Goal: Information Seeking & Learning: Compare options

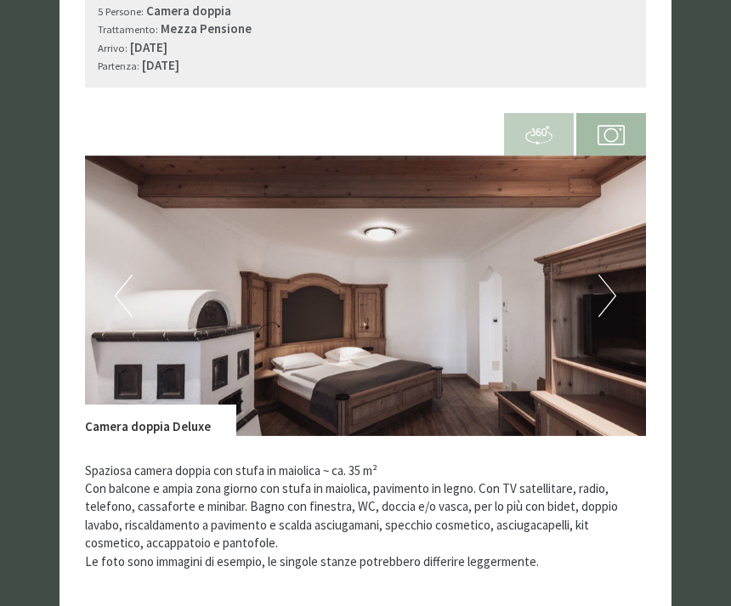
scroll to position [1171, 0]
click at [622, 260] on img at bounding box center [365, 296] width 561 height 281
click at [605, 275] on button "Next" at bounding box center [608, 296] width 18 height 43
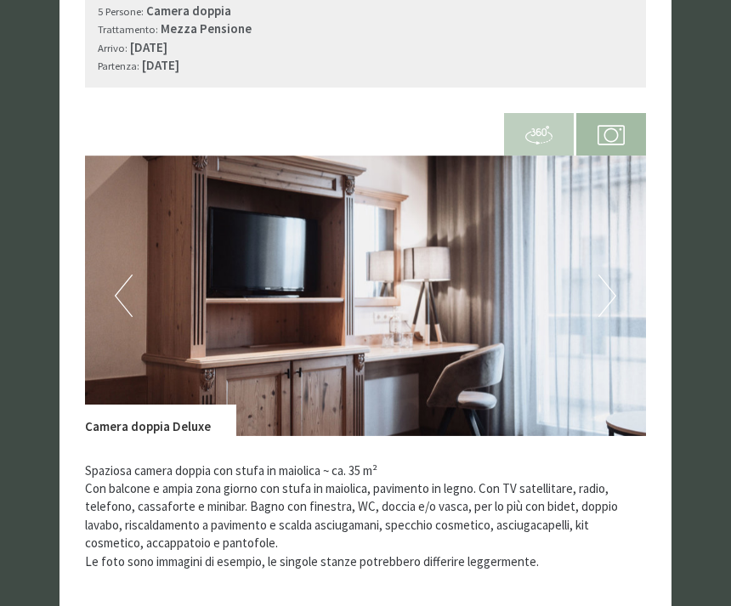
click at [611, 275] on button "Next" at bounding box center [608, 296] width 18 height 43
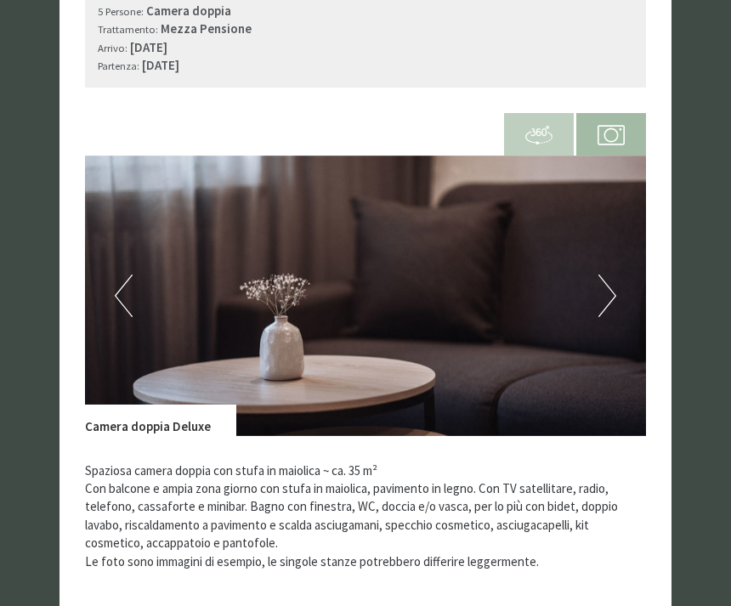
click at [601, 275] on button "Next" at bounding box center [608, 296] width 18 height 43
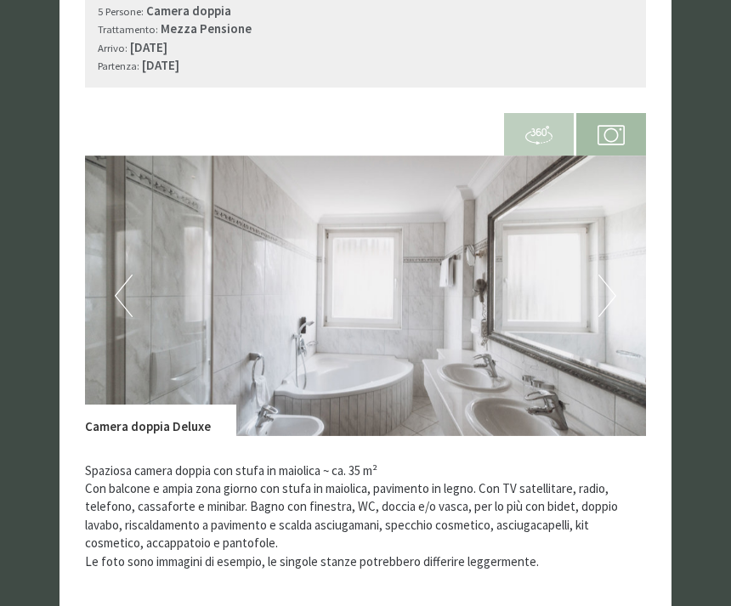
click at [607, 275] on button "Next" at bounding box center [608, 296] width 18 height 43
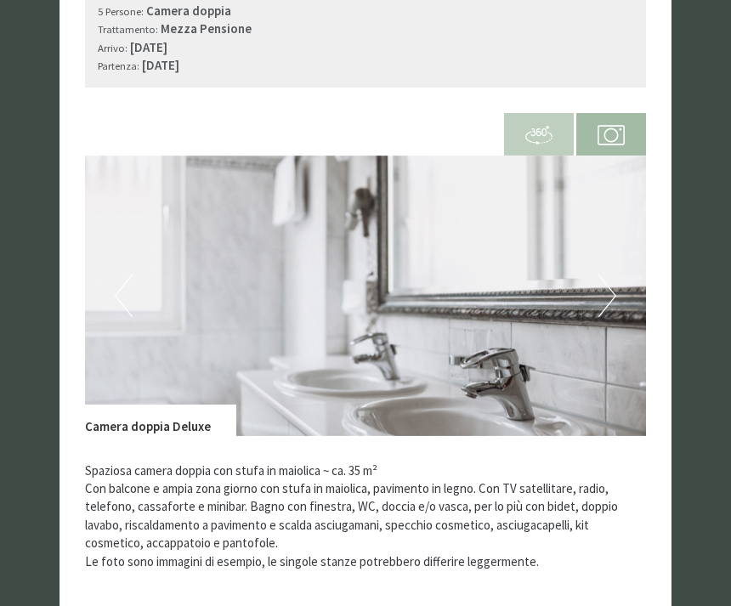
click at [606, 277] on button "Next" at bounding box center [608, 296] width 18 height 43
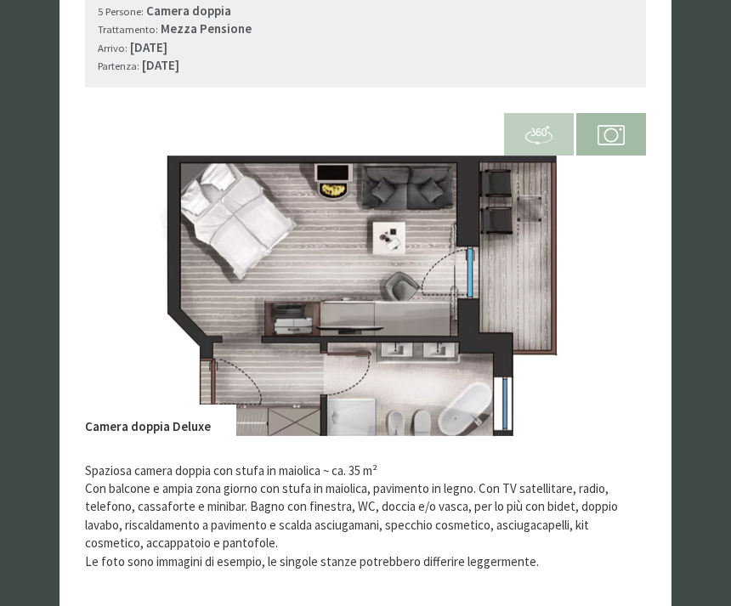
click at [611, 275] on button "Next" at bounding box center [608, 296] width 18 height 43
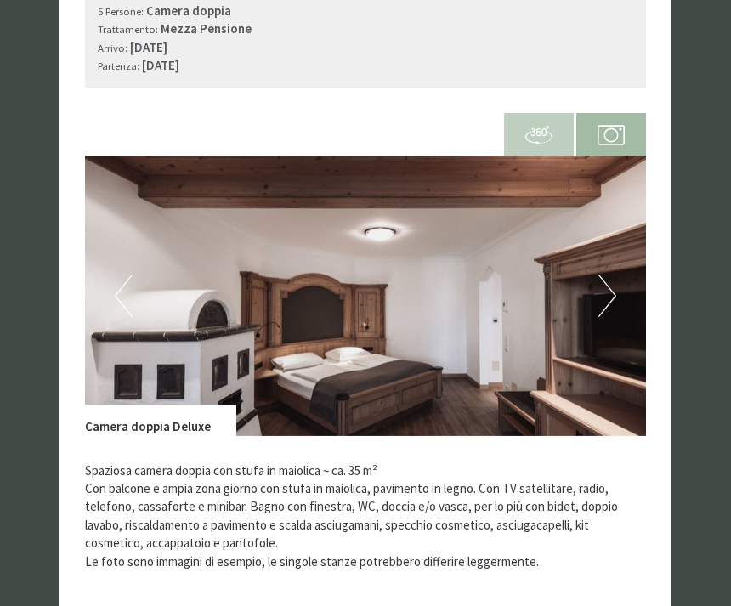
click at [106, 270] on img at bounding box center [365, 296] width 561 height 281
click at [139, 266] on img at bounding box center [365, 296] width 561 height 281
click at [128, 275] on button "Previous" at bounding box center [124, 296] width 18 height 43
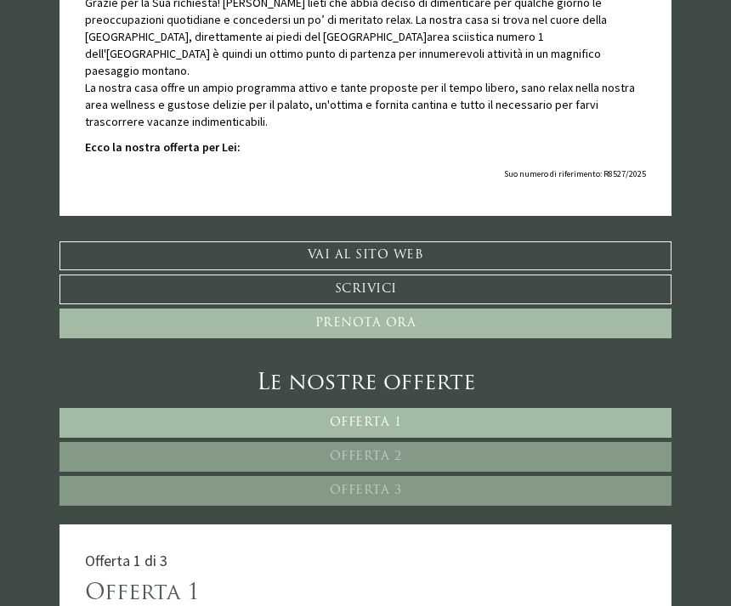
scroll to position [500, 0]
click at [395, 451] on span "Offerta 2" at bounding box center [366, 457] width 72 height 13
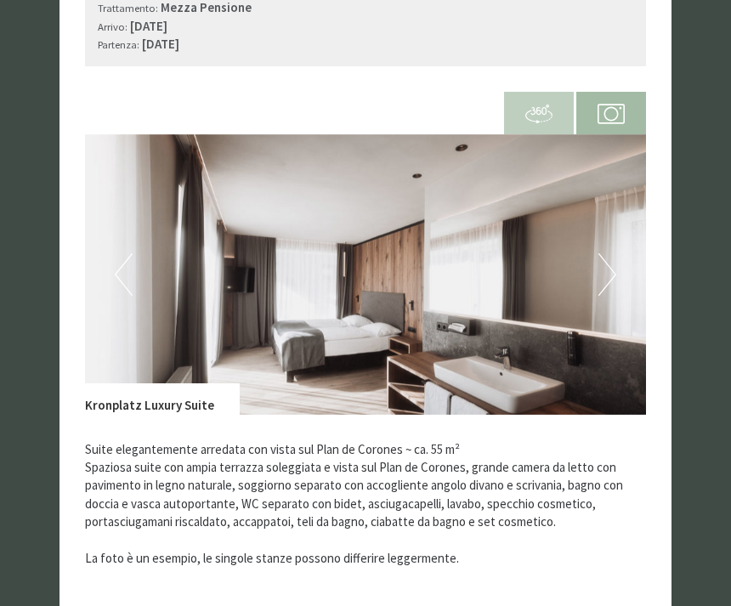
scroll to position [1191, 0]
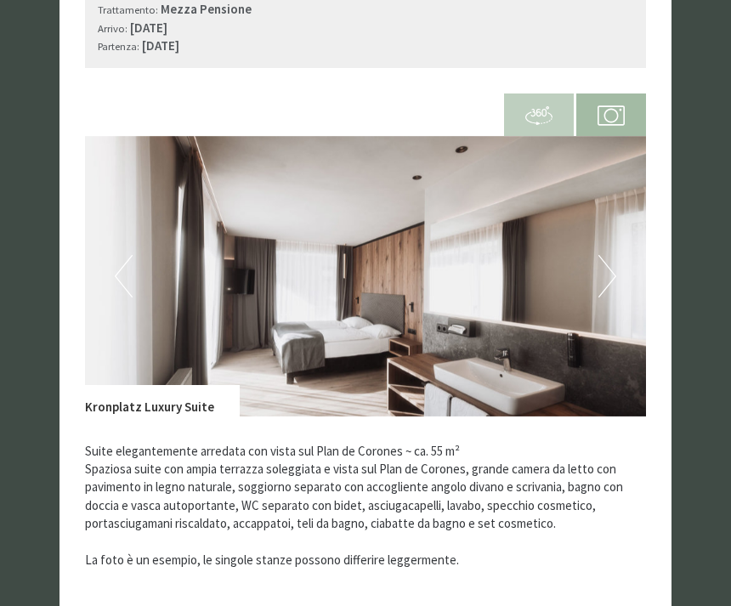
click at [611, 255] on button "Next" at bounding box center [608, 276] width 18 height 43
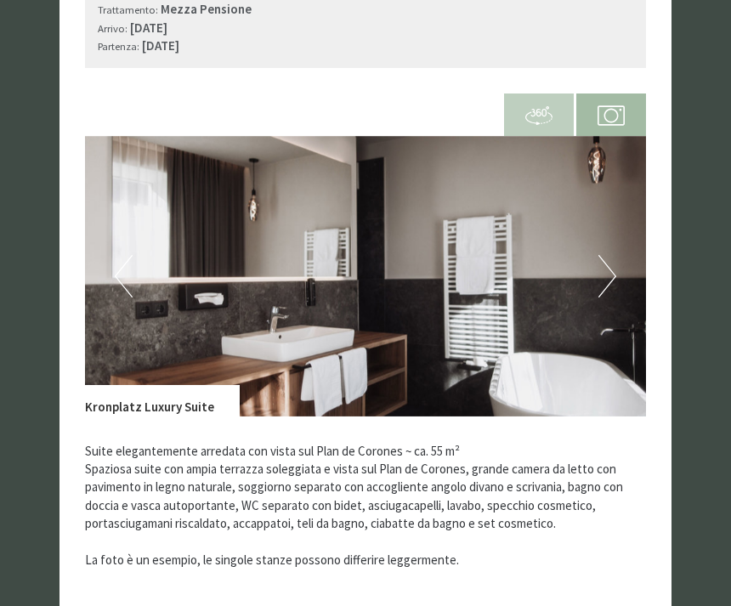
click at [609, 255] on button "Next" at bounding box center [608, 276] width 18 height 43
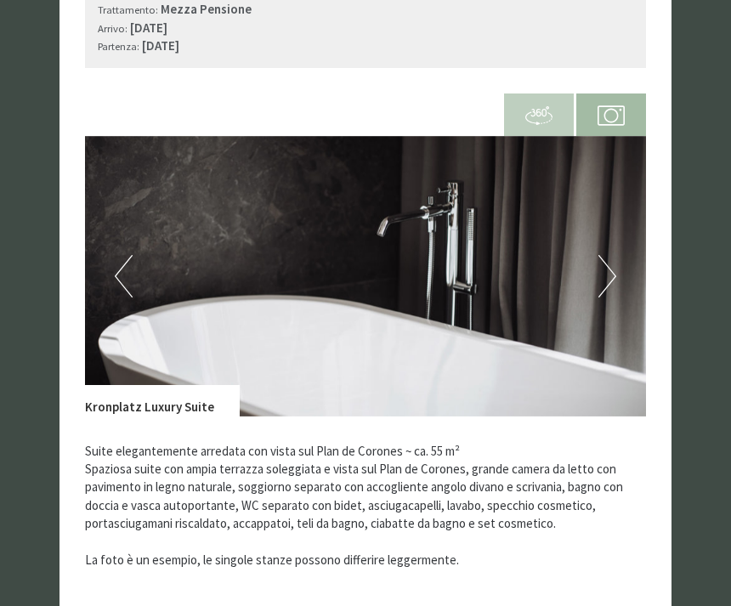
click at [606, 255] on button "Next" at bounding box center [608, 276] width 18 height 43
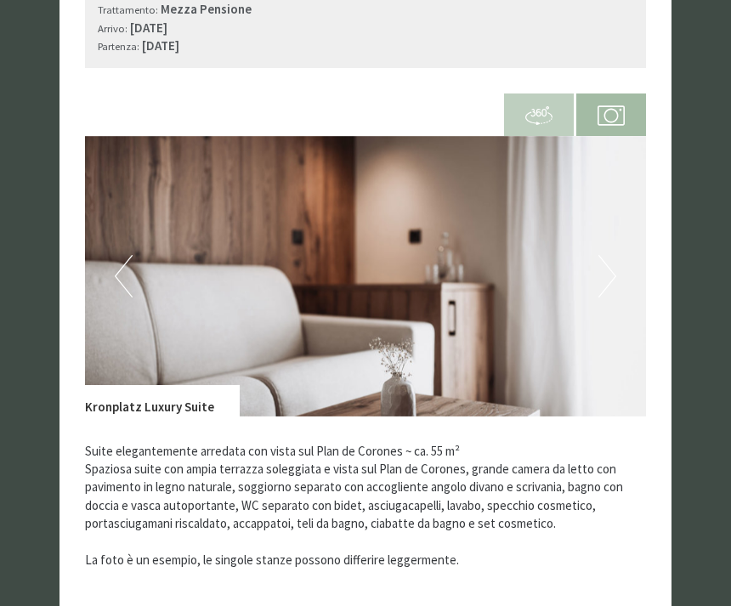
click at [610, 259] on button "Next" at bounding box center [608, 276] width 18 height 43
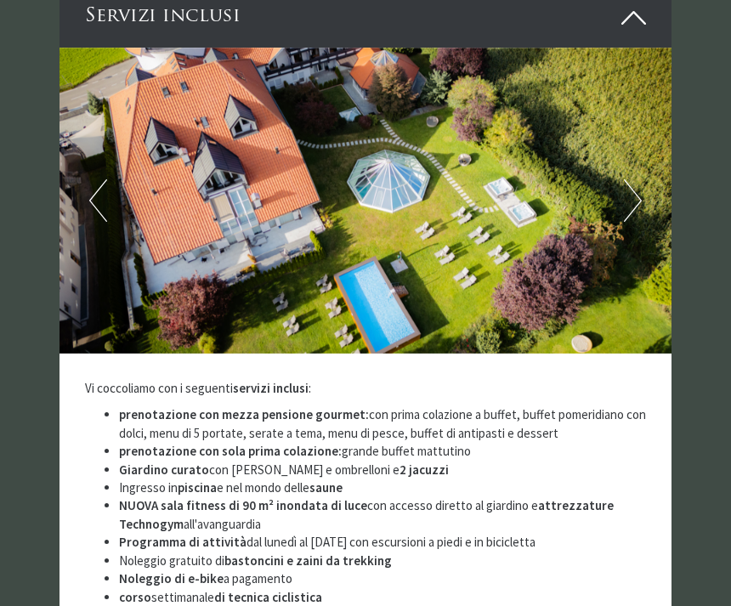
scroll to position [2926, 0]
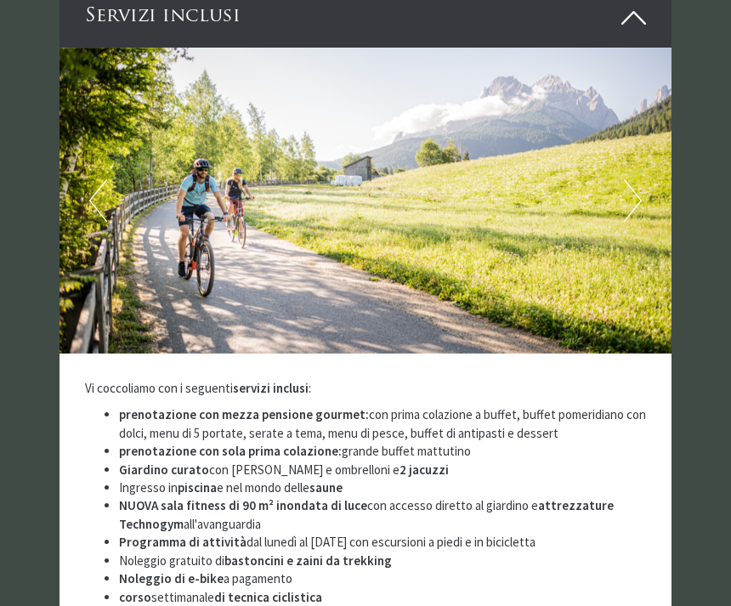
click at [99, 179] on button "Previous" at bounding box center [98, 200] width 18 height 43
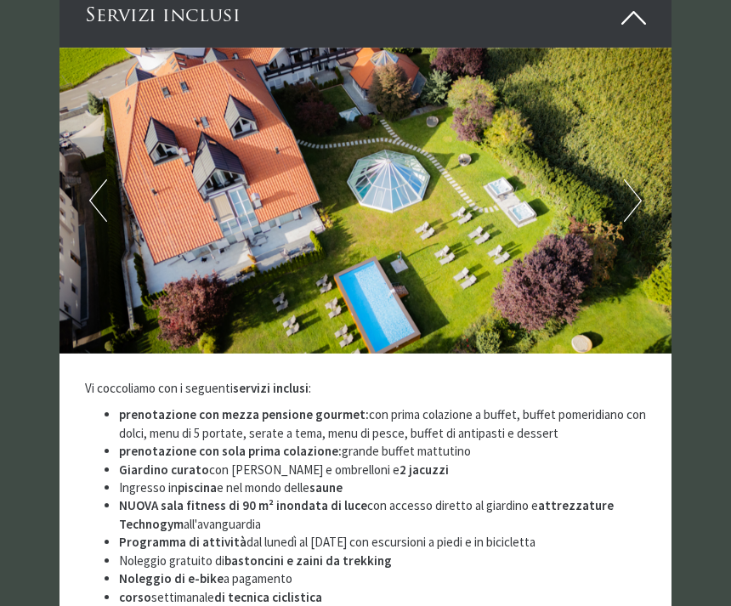
click at [103, 179] on button "Previous" at bounding box center [98, 200] width 18 height 43
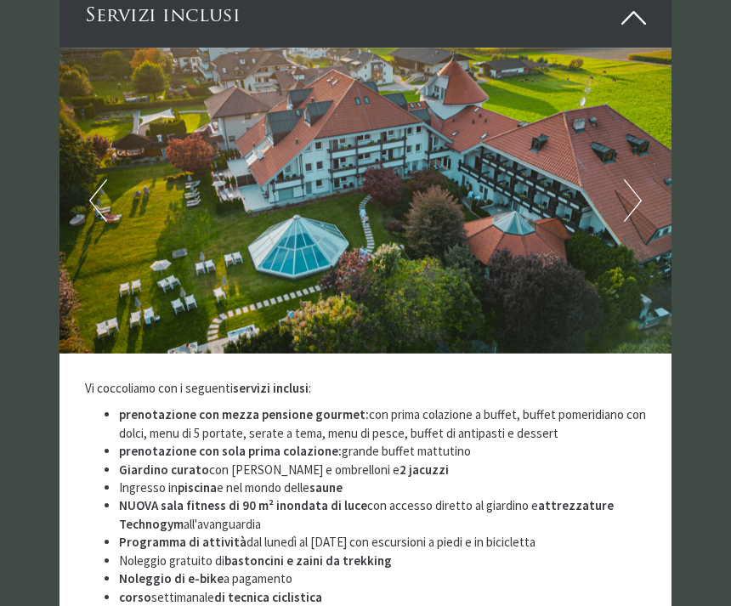
click at [82, 161] on img at bounding box center [366, 201] width 612 height 306
click at [109, 167] on img at bounding box center [366, 201] width 612 height 306
click at [113, 165] on img at bounding box center [366, 201] width 612 height 306
click at [627, 179] on button "Next" at bounding box center [633, 200] width 18 height 43
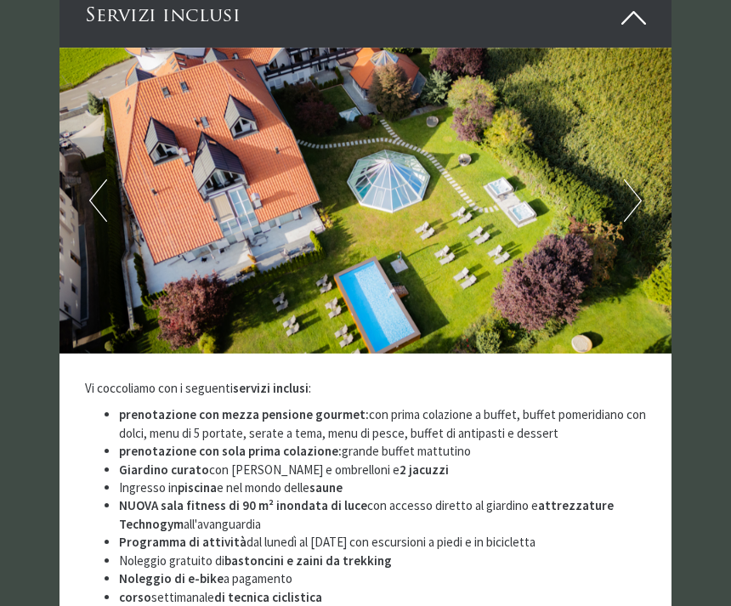
click at [628, 179] on button "Next" at bounding box center [633, 200] width 18 height 43
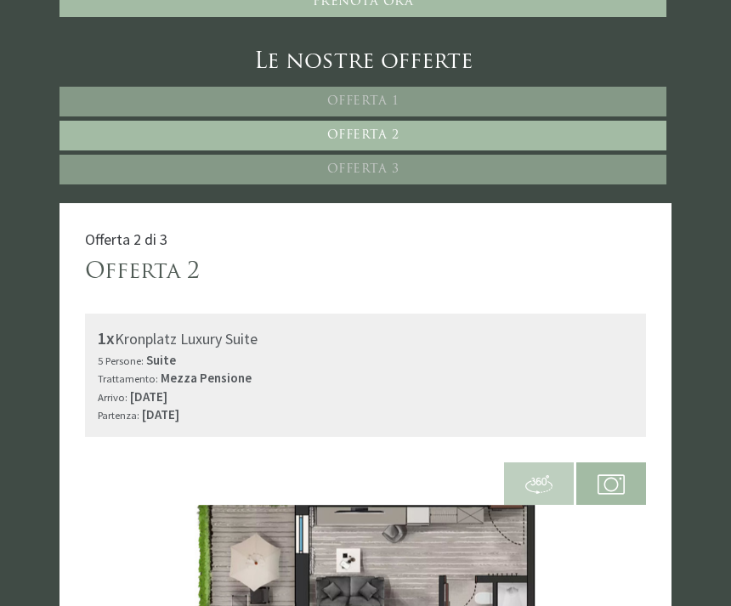
click at [519, 155] on link "Offerta 3" at bounding box center [363, 170] width 607 height 30
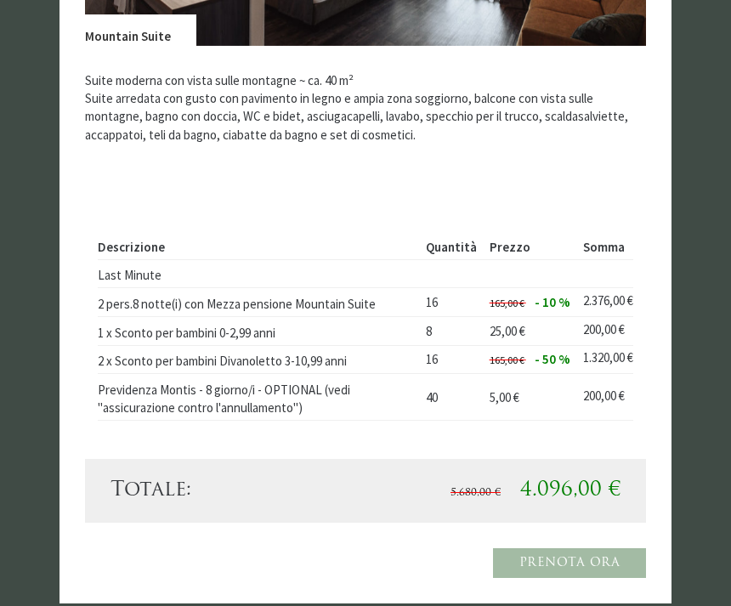
scroll to position [1561, 0]
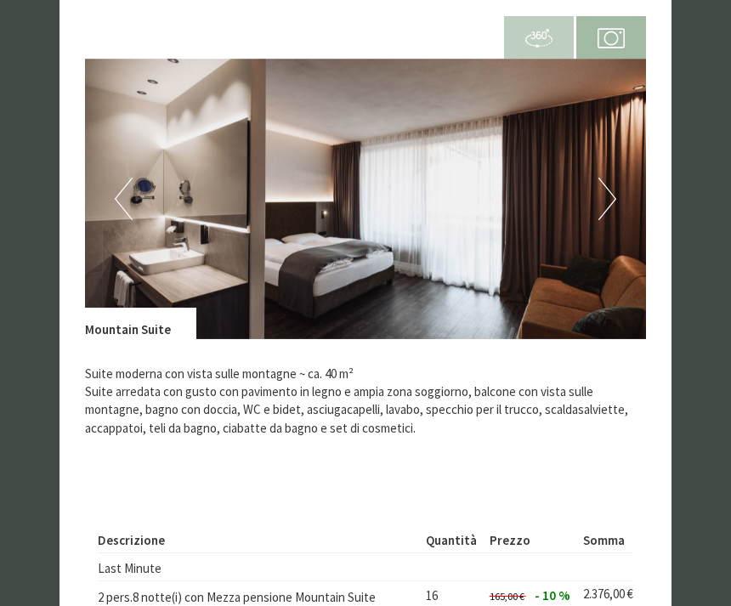
click at [601, 179] on button "Next" at bounding box center [608, 200] width 18 height 43
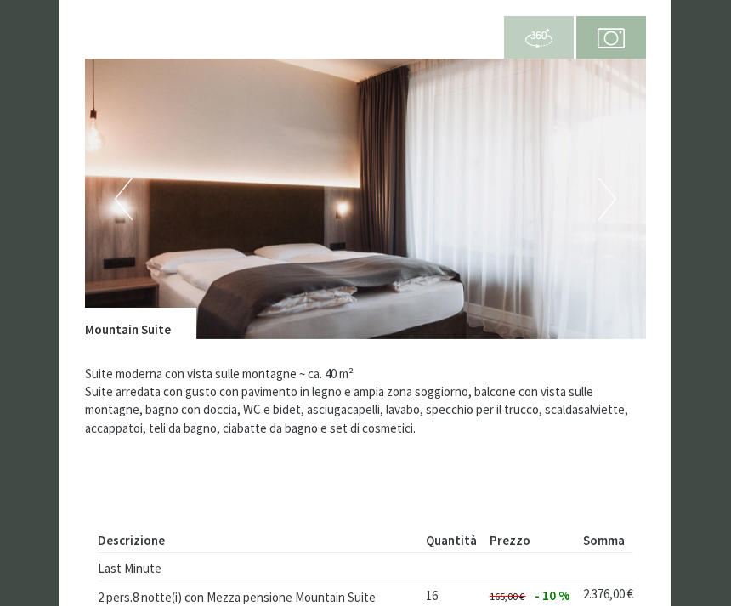
click at [606, 178] on button "Next" at bounding box center [608, 199] width 18 height 43
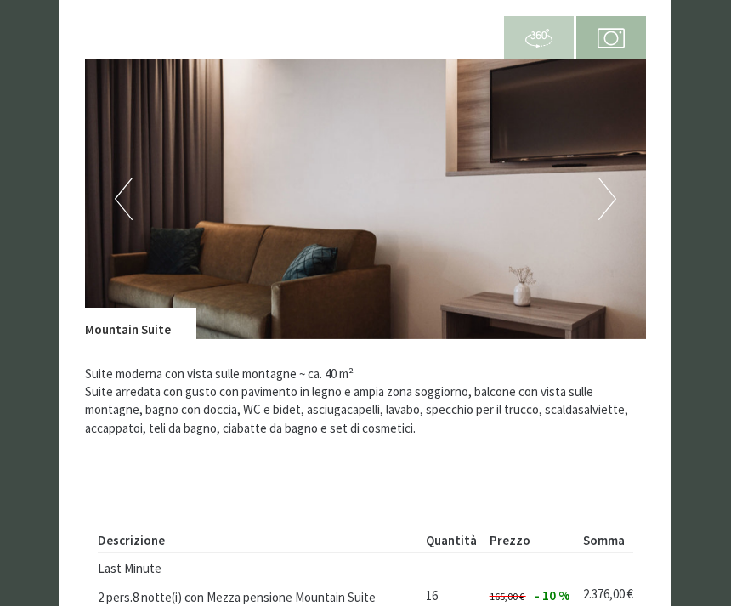
click at [606, 180] on button "Next" at bounding box center [608, 199] width 18 height 43
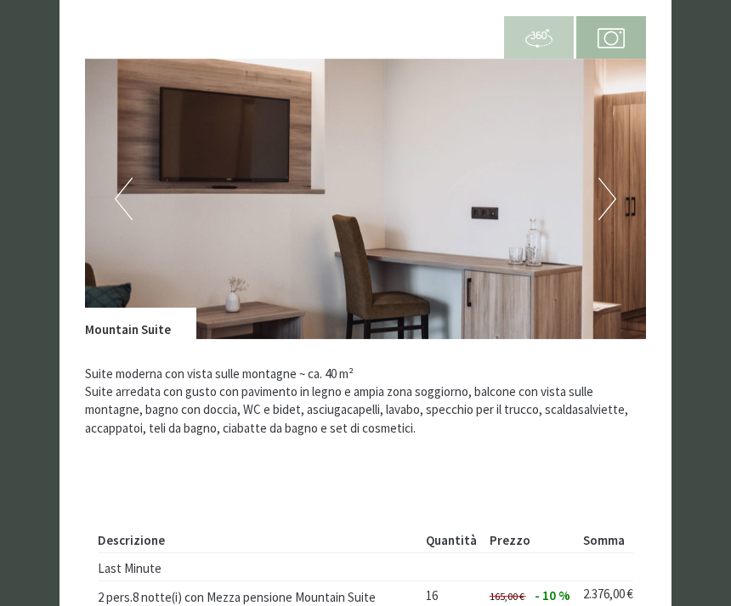
click at [602, 180] on button "Next" at bounding box center [608, 199] width 18 height 43
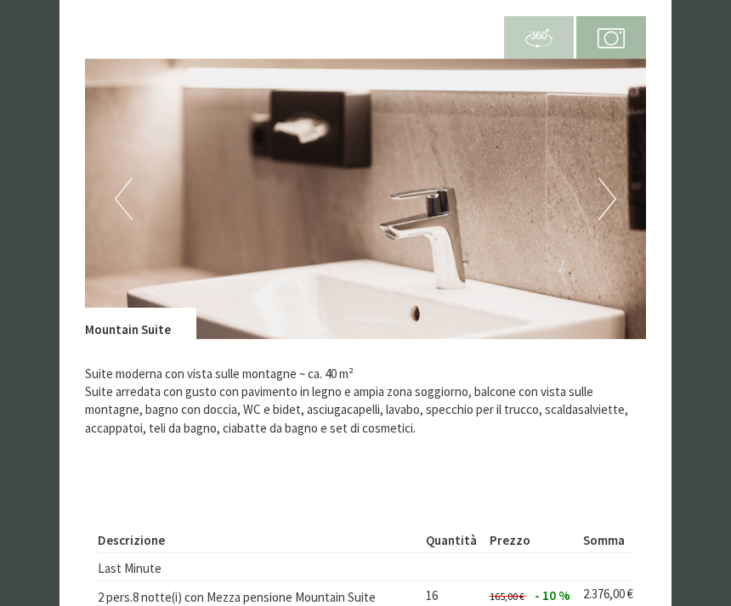
click at [603, 179] on button "Next" at bounding box center [608, 199] width 18 height 43
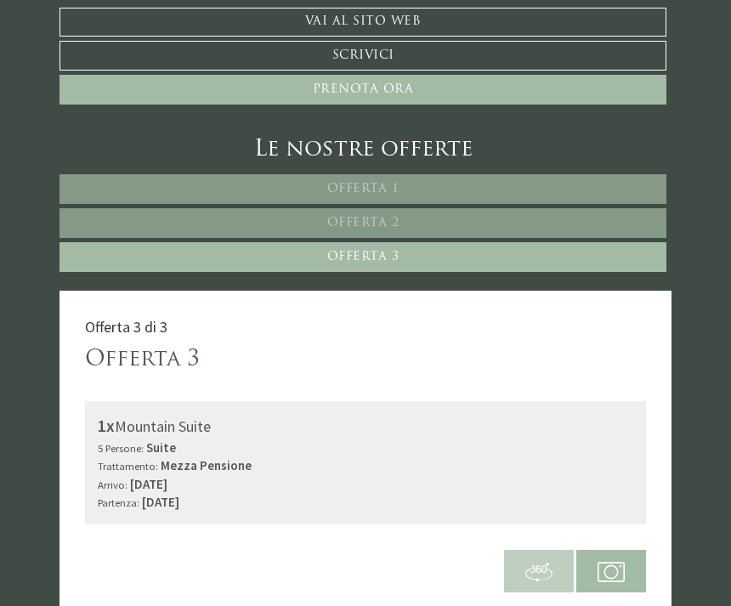
click at [444, 174] on link "Offerta 1" at bounding box center [363, 189] width 607 height 30
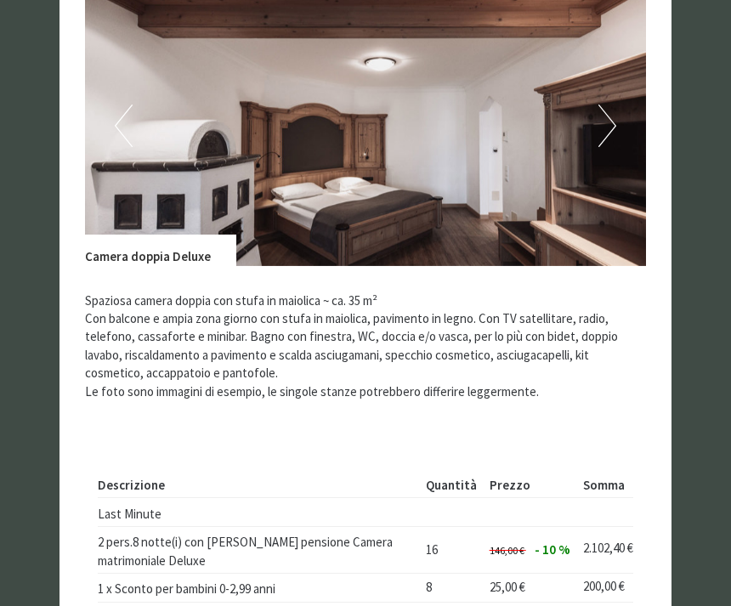
scroll to position [1340, 0]
click at [609, 105] on button "Next" at bounding box center [608, 126] width 18 height 43
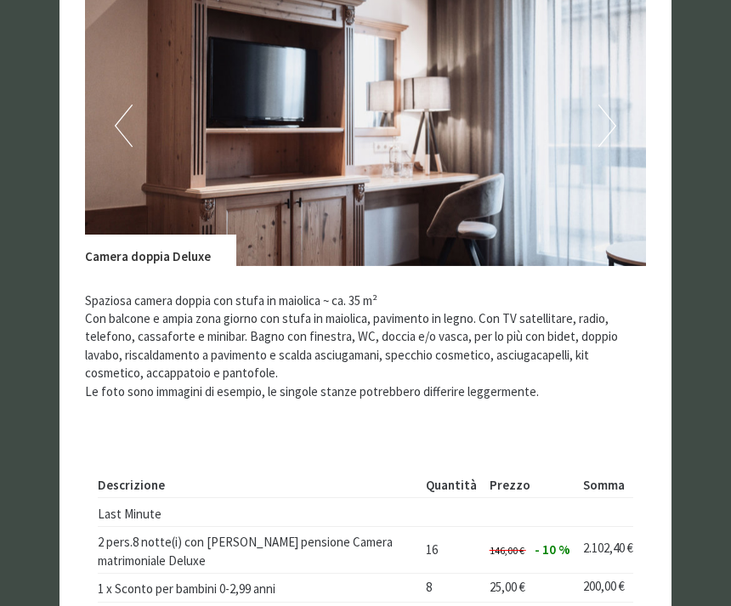
click at [615, 105] on button "Next" at bounding box center [608, 126] width 18 height 43
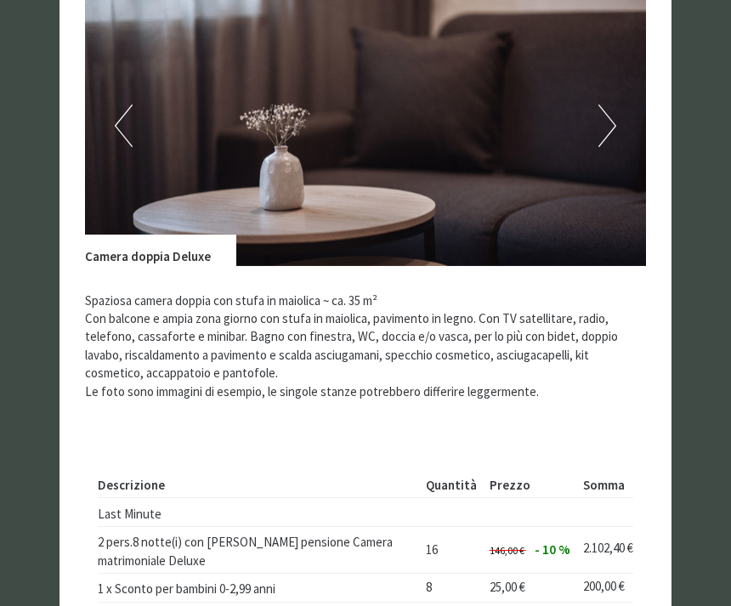
click at [607, 106] on button "Next" at bounding box center [608, 126] width 18 height 43
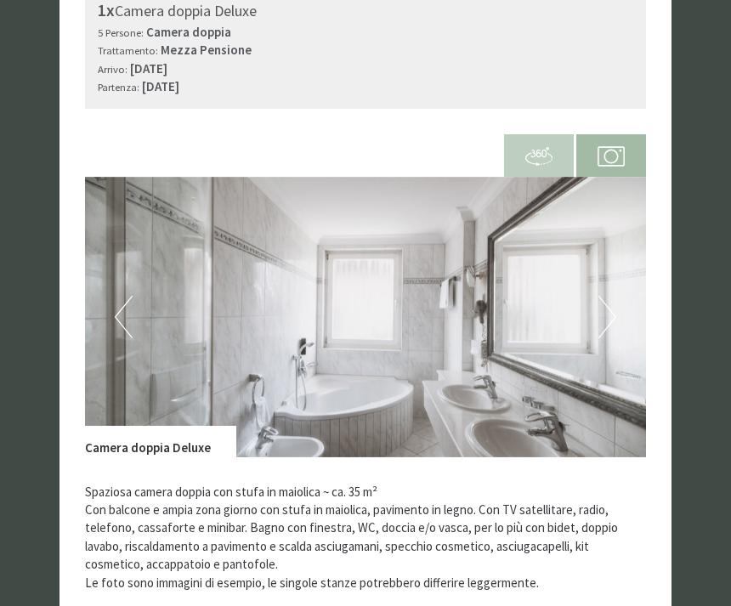
click at [606, 297] on button "Next" at bounding box center [608, 318] width 18 height 43
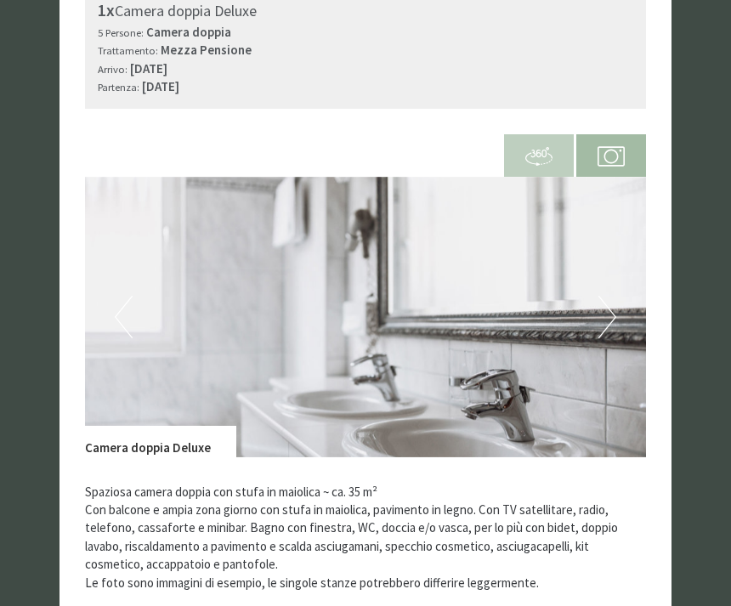
click at [608, 296] on button "Next" at bounding box center [608, 317] width 18 height 43
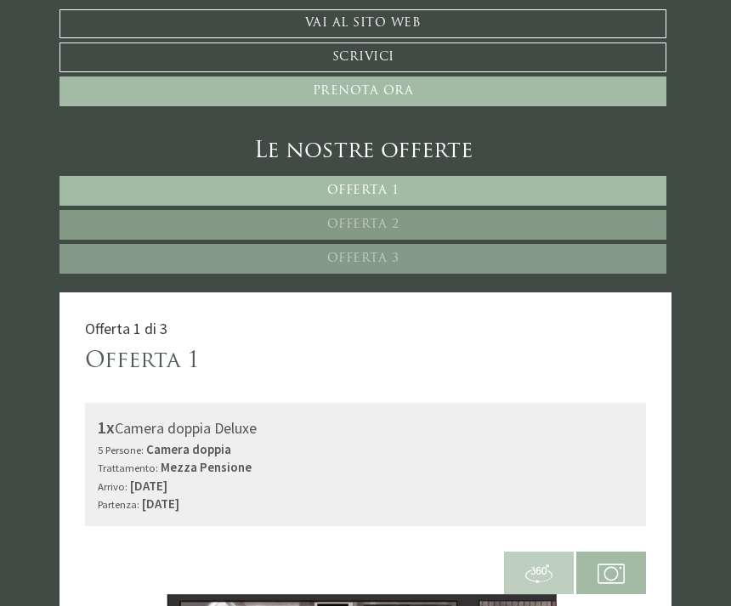
click at [502, 210] on link "Offerta 2" at bounding box center [363, 225] width 607 height 30
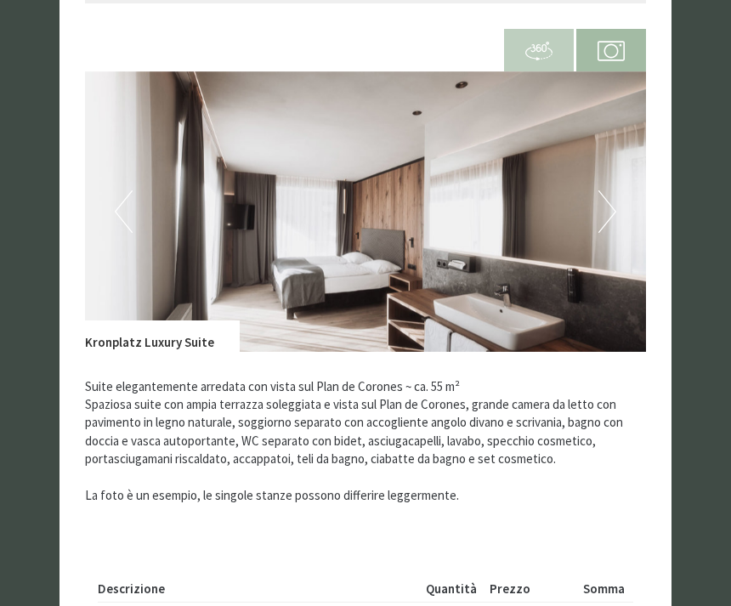
scroll to position [1255, 0]
click at [608, 190] on button "Next" at bounding box center [608, 211] width 18 height 43
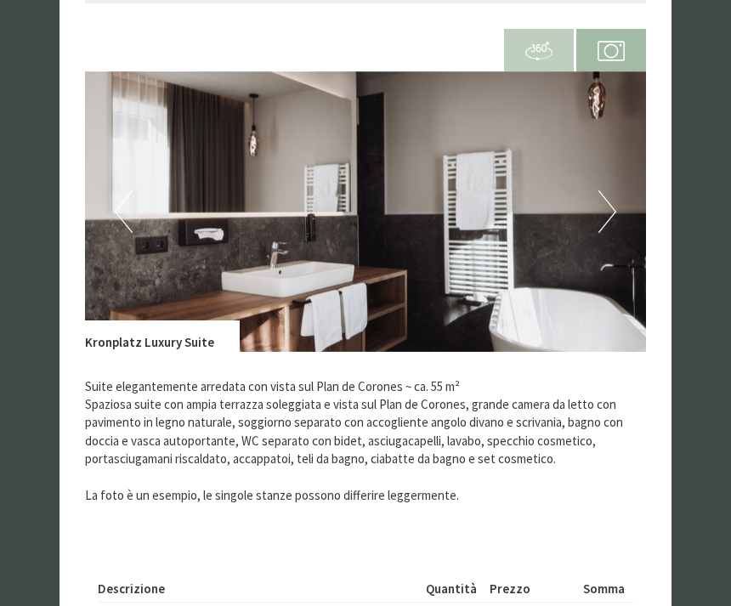
click at [606, 194] on button "Next" at bounding box center [608, 211] width 18 height 43
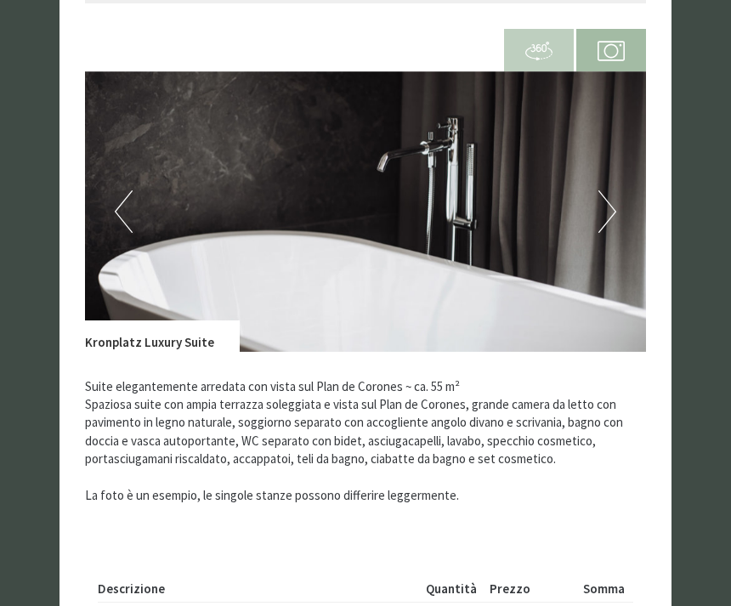
click at [609, 190] on button "Next" at bounding box center [608, 211] width 18 height 43
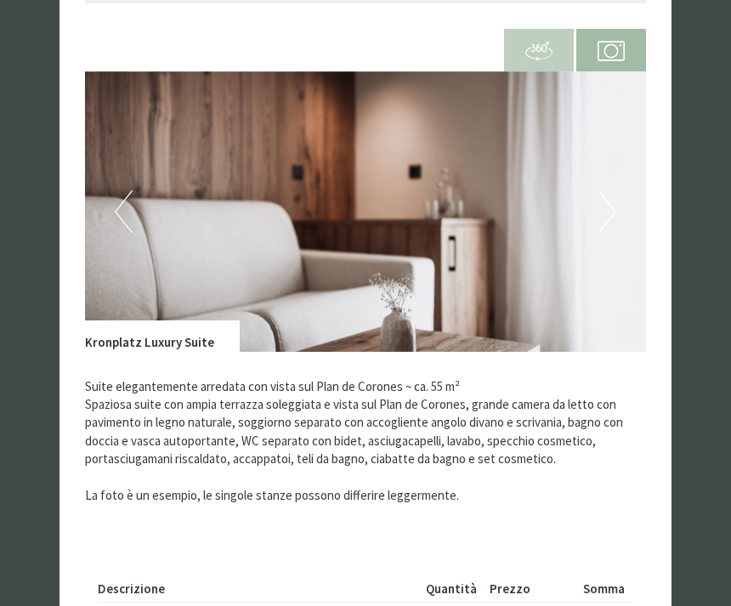
click at [613, 198] on button "Next" at bounding box center [608, 211] width 18 height 43
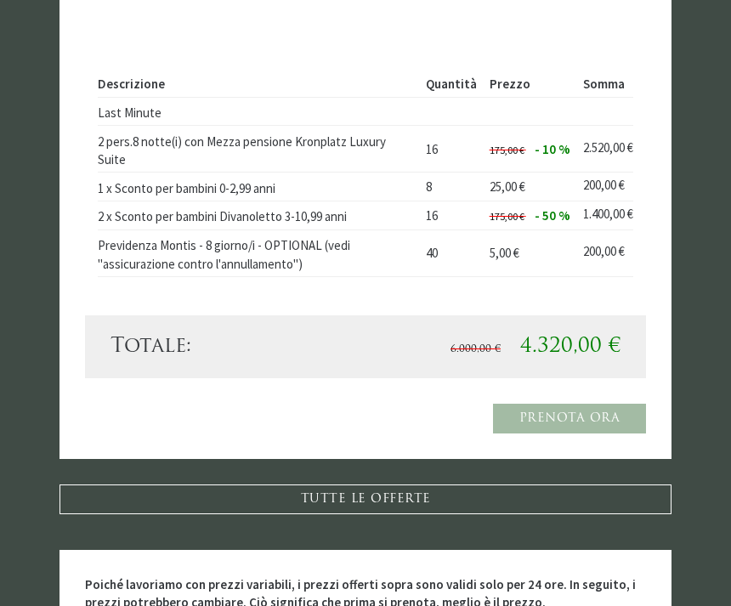
scroll to position [1902, 0]
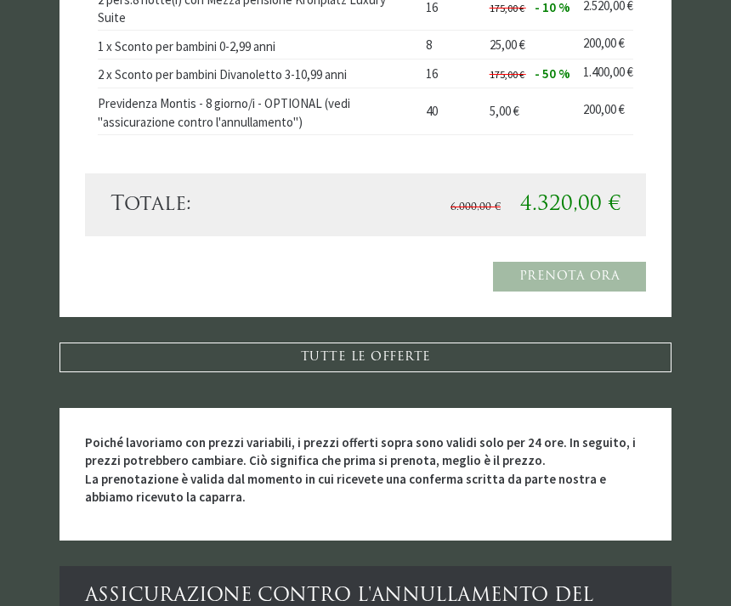
click at [432, 343] on link "TUTTE LE OFFERTE" at bounding box center [366, 358] width 612 height 30
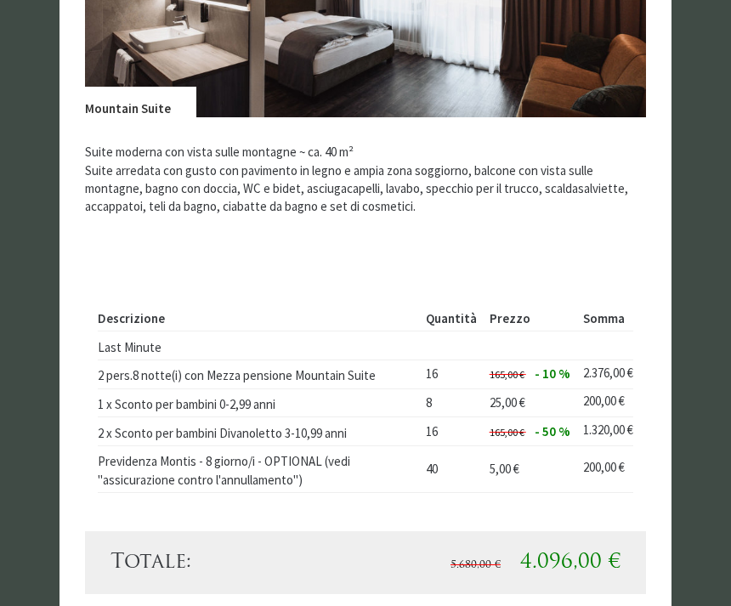
scroll to position [3913, 0]
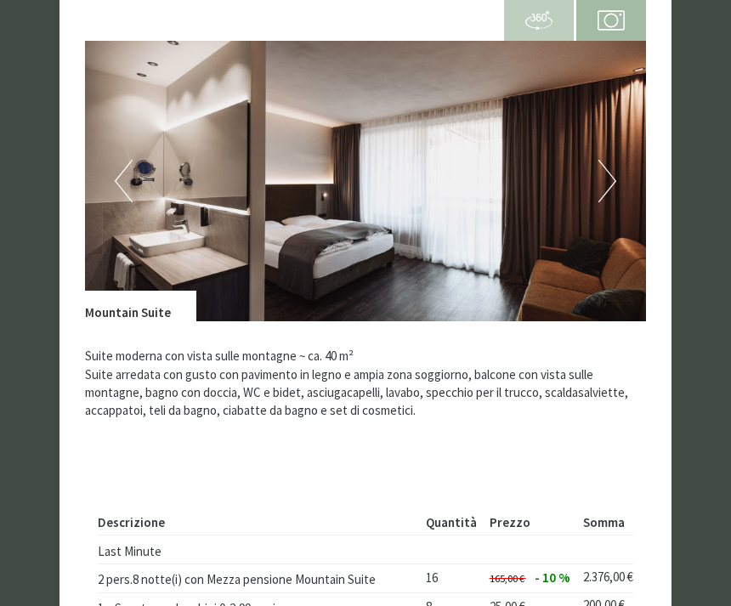
click at [615, 161] on button "Next" at bounding box center [608, 182] width 18 height 43
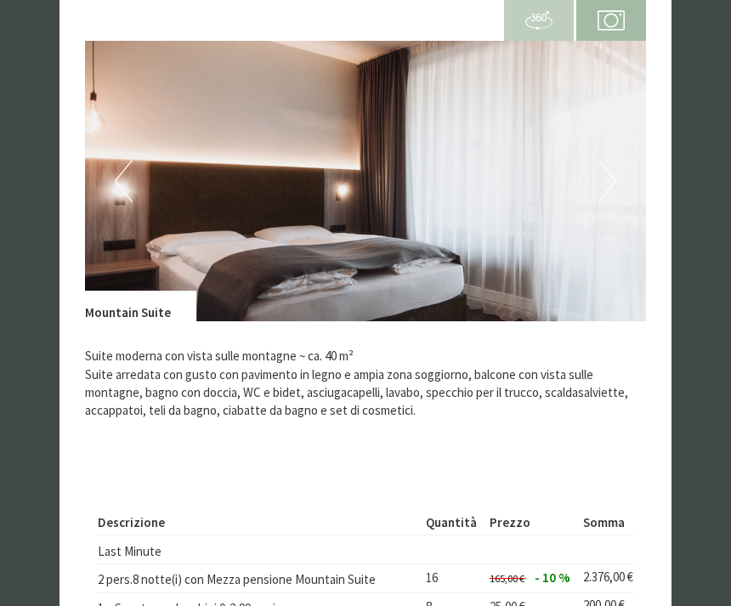
click at [627, 145] on img at bounding box center [365, 181] width 561 height 281
click at [601, 160] on button "Next" at bounding box center [608, 181] width 18 height 43
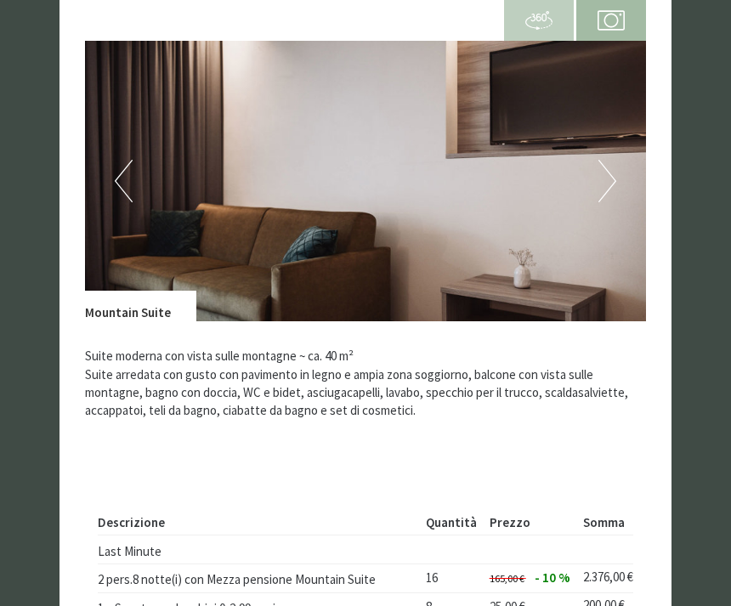
click at [603, 160] on button "Next" at bounding box center [608, 181] width 18 height 43
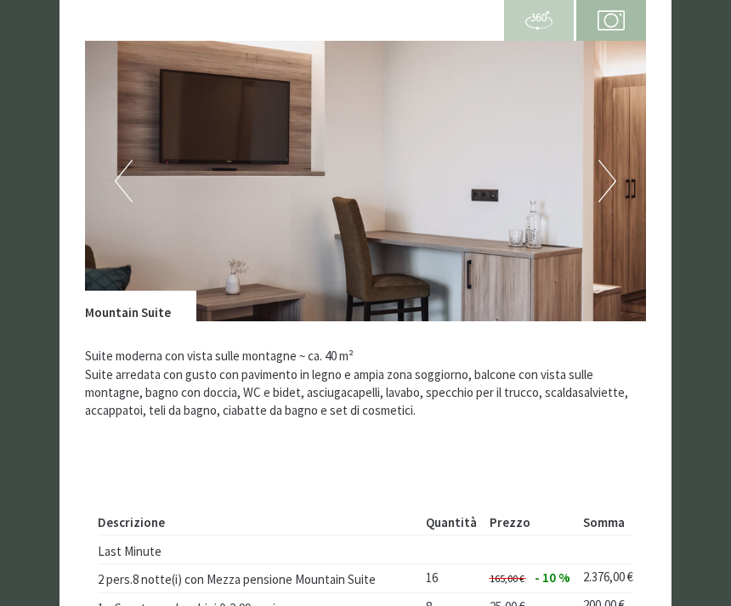
click at [610, 160] on button "Next" at bounding box center [608, 181] width 18 height 43
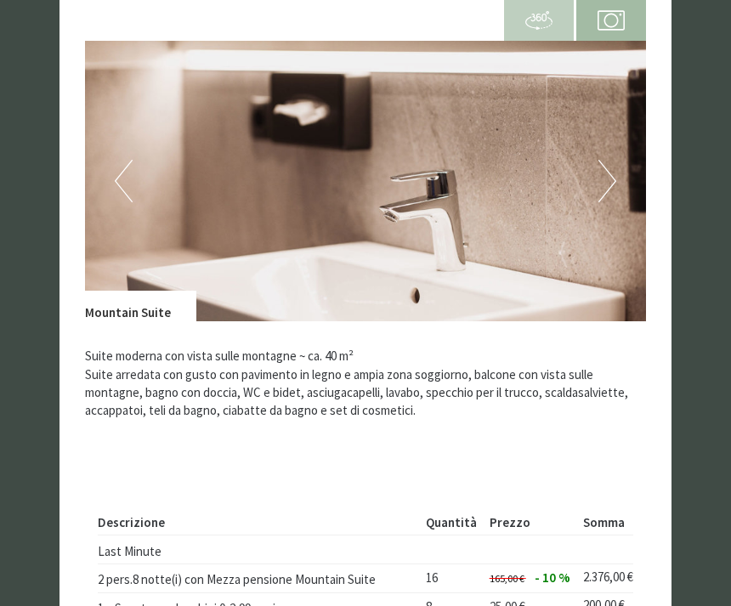
click at [602, 160] on button "Next" at bounding box center [608, 181] width 18 height 43
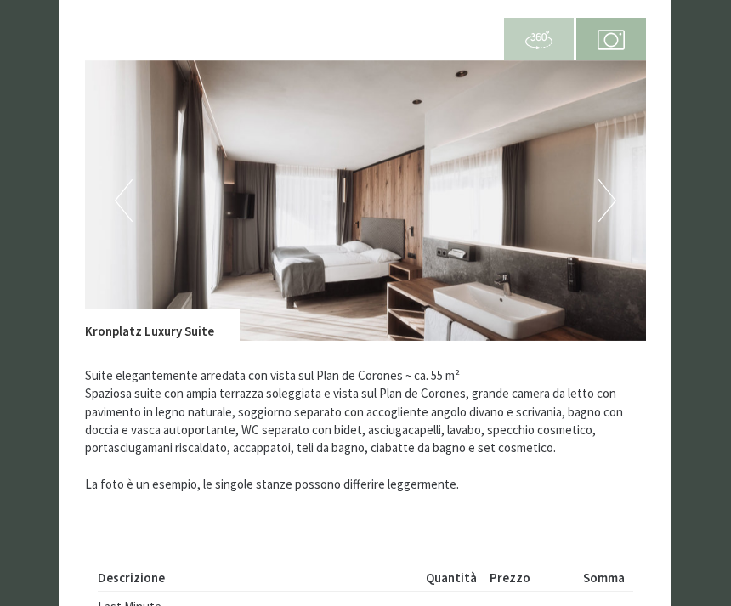
scroll to position [2469, 0]
click at [609, 179] on button "Next" at bounding box center [608, 200] width 18 height 43
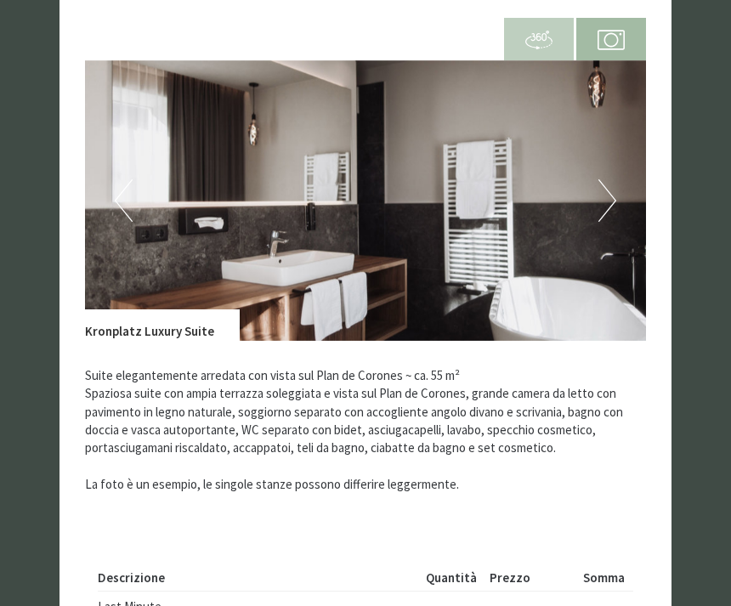
click at [606, 179] on button "Next" at bounding box center [608, 200] width 18 height 43
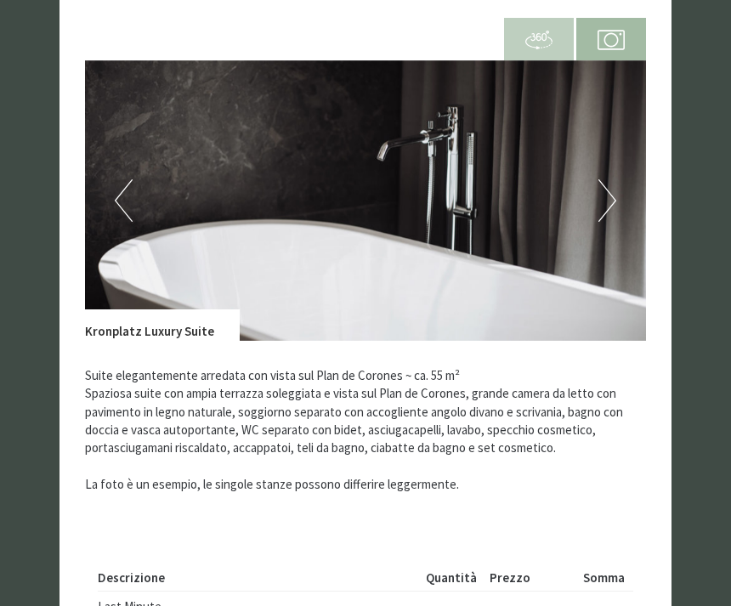
click at [609, 179] on button "Next" at bounding box center [608, 200] width 18 height 43
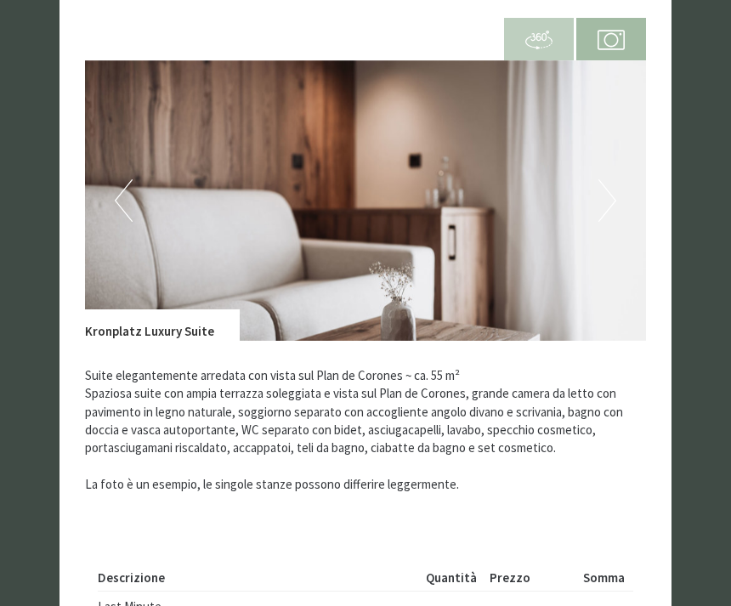
click at [614, 179] on button "Next" at bounding box center [608, 200] width 18 height 43
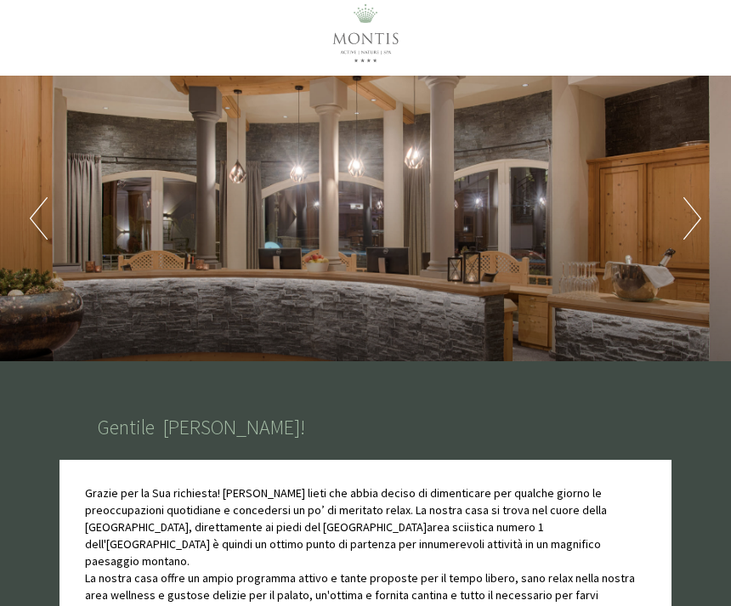
scroll to position [0, 0]
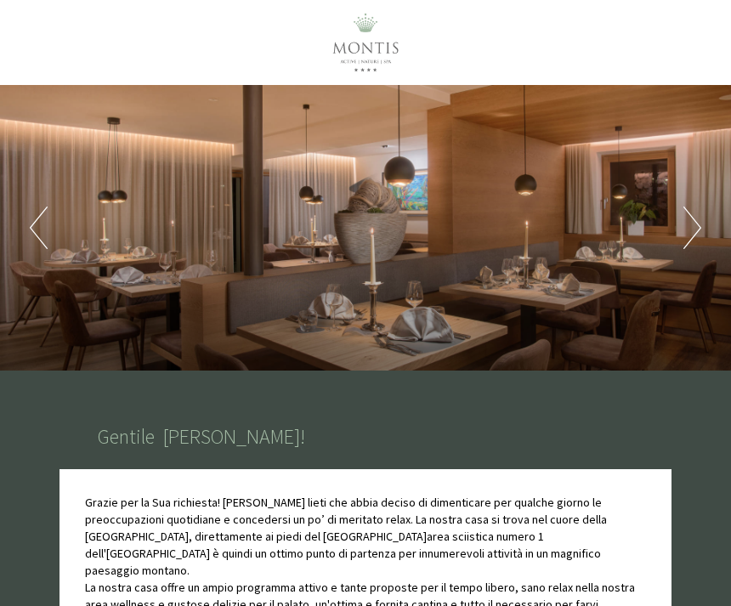
click at [685, 235] on button "Next" at bounding box center [693, 228] width 18 height 43
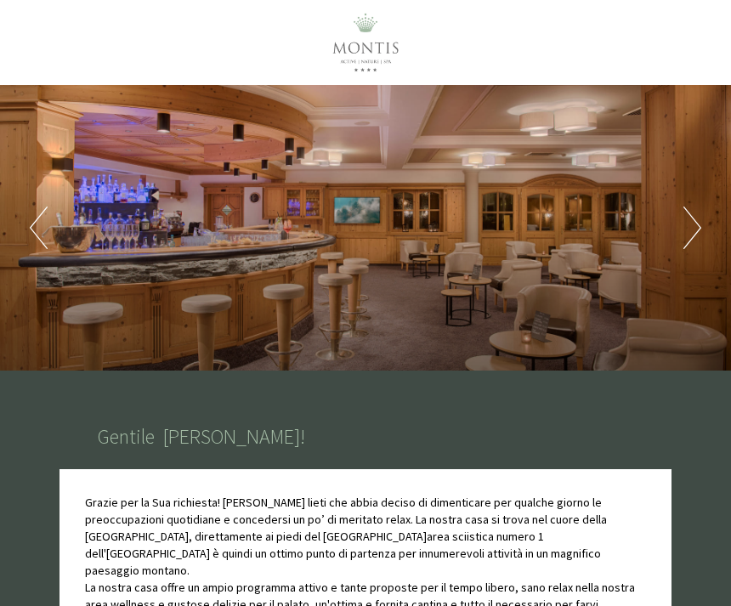
click at [680, 236] on div "Previous Next 1 2 3 4 5 6 7 8 9" at bounding box center [365, 228] width 731 height 286
click at [678, 228] on div "Previous Next 1 2 3 4 5 6 7 8 9" at bounding box center [365, 228] width 731 height 286
